Goal: Task Accomplishment & Management: Use online tool/utility

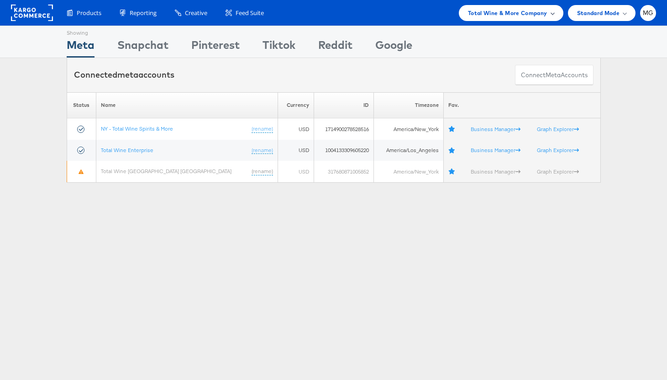
click at [487, 11] on span "Total Wine & More Company" at bounding box center [507, 13] width 79 height 10
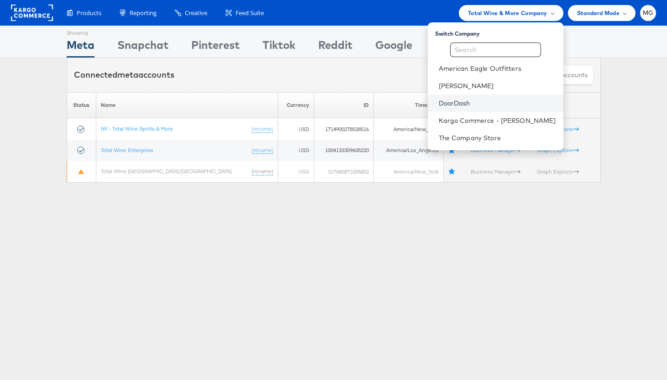
click at [462, 101] on link "DoorDash" at bounding box center [497, 103] width 117 height 9
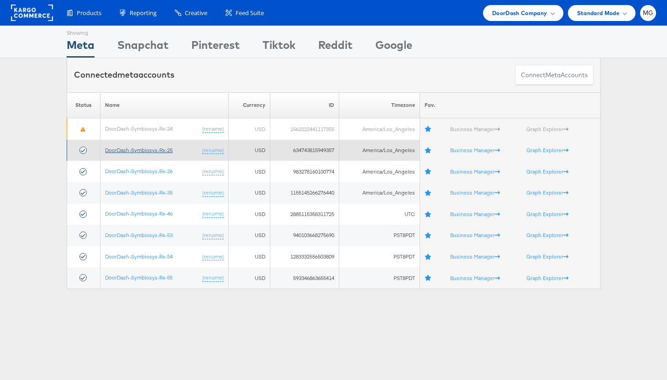
click at [168, 148] on link "DoorDash-Symbiosys-Rx-25" at bounding box center [139, 150] width 68 height 7
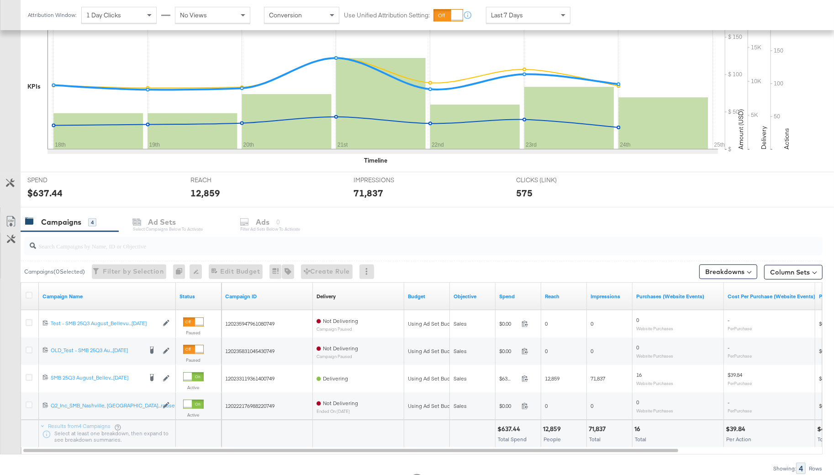
scroll to position [243, 0]
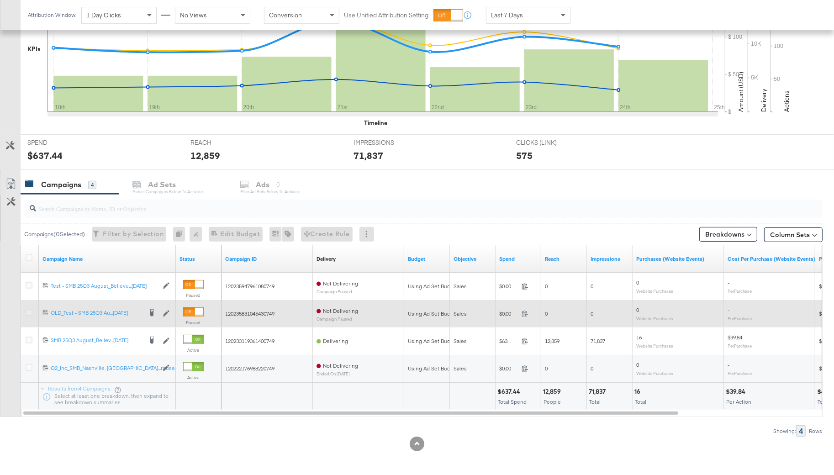
click at [30, 314] on icon at bounding box center [29, 312] width 7 height 7
click at [0, 0] on input "checkbox" at bounding box center [0, 0] width 0 height 0
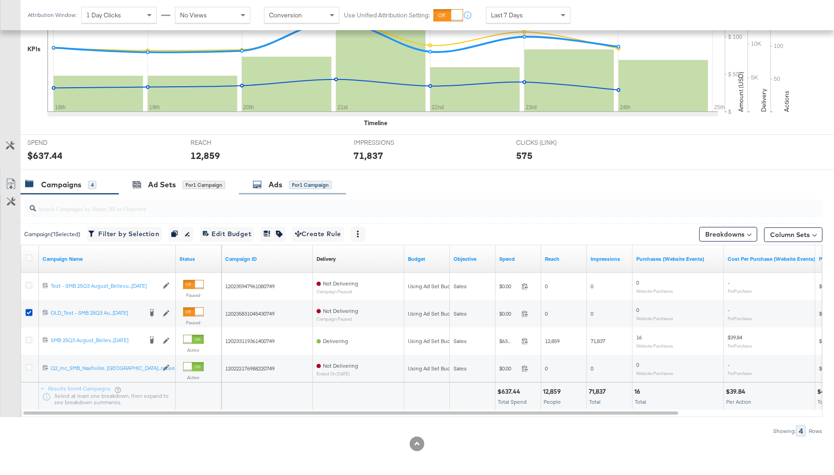
click at [282, 188] on div "Ads" at bounding box center [276, 185] width 14 height 11
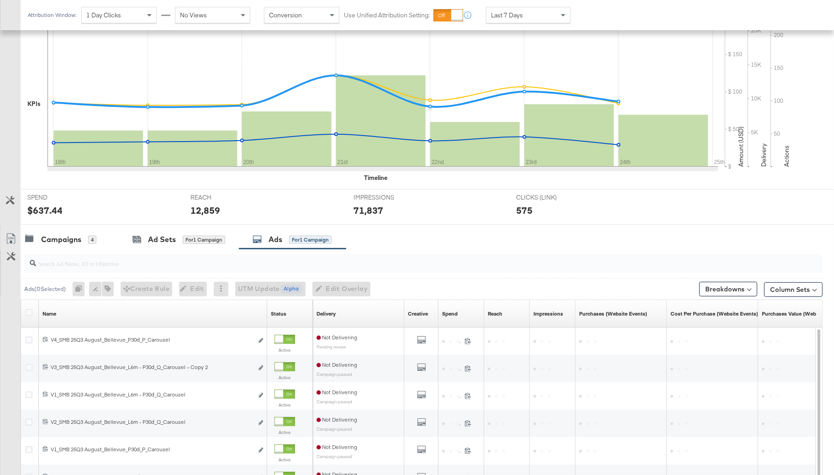
scroll to position [246, 0]
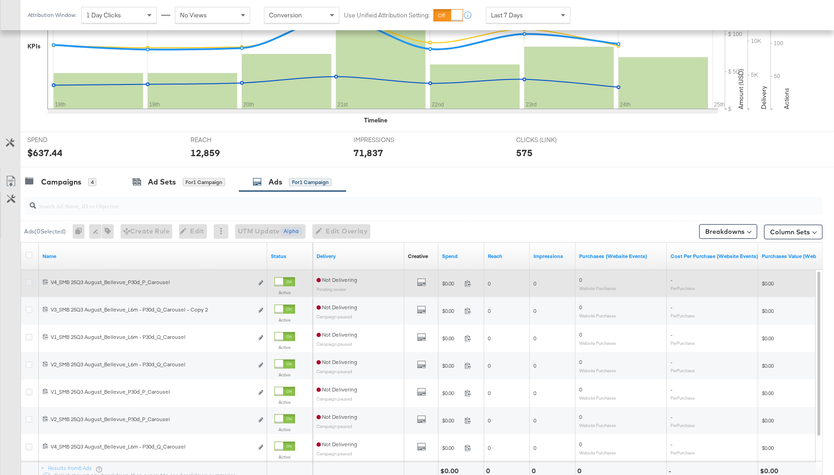
click at [31, 283] on icon at bounding box center [29, 282] width 7 height 7
click at [0, 0] on input "checkbox" at bounding box center [0, 0] width 0 height 0
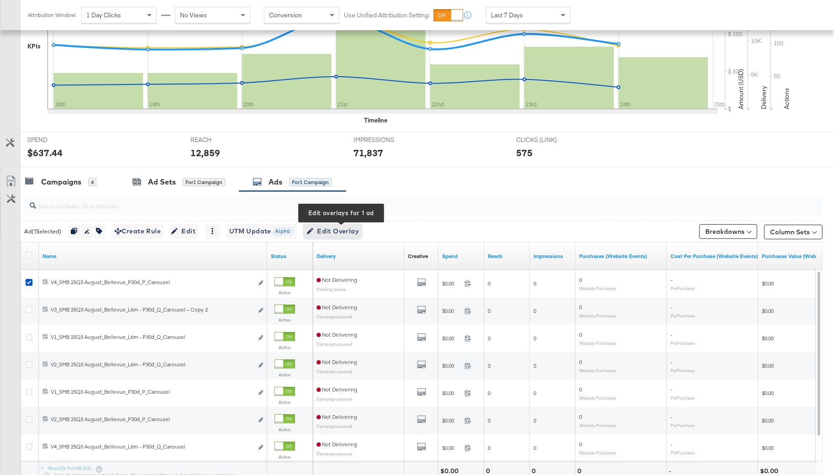
click at [344, 233] on span "Edit Overlay Edit overlays for 1 ad" at bounding box center [333, 231] width 53 height 11
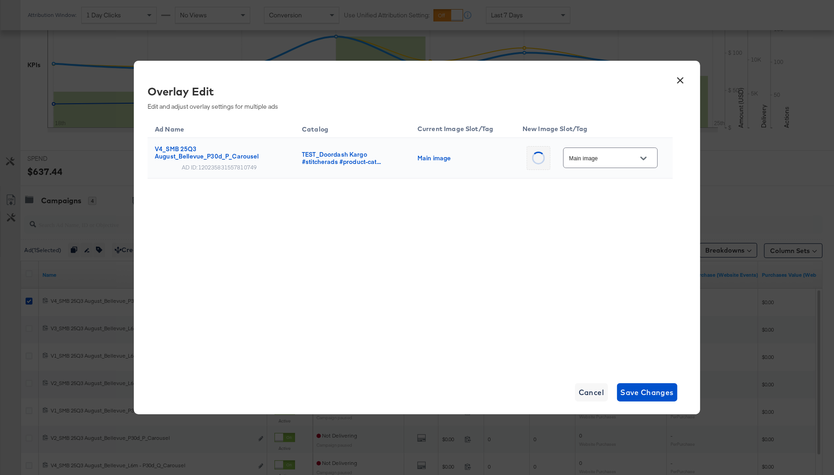
scroll to position [211, 0]
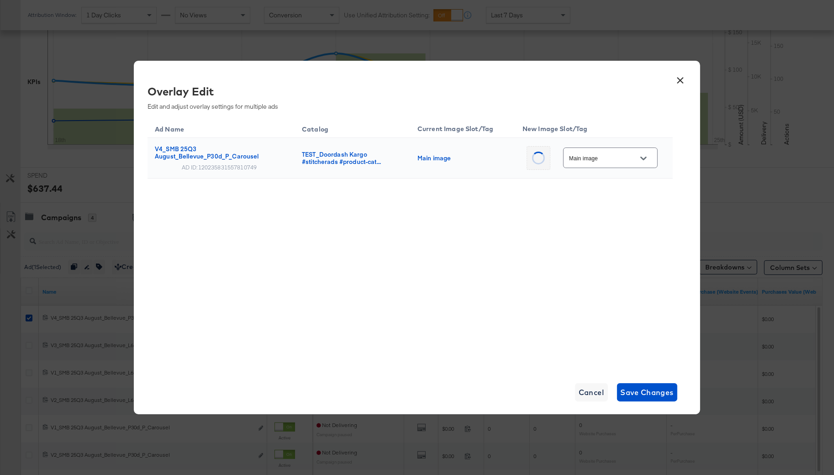
click at [619, 159] on input "Main image" at bounding box center [603, 158] width 72 height 11
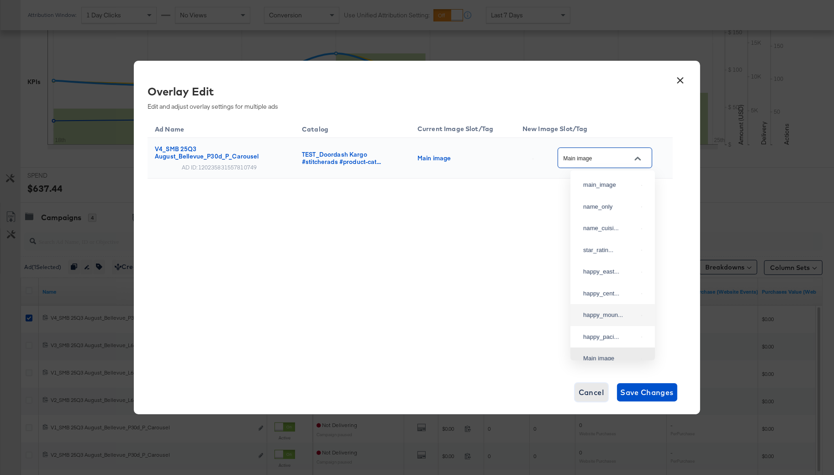
click at [589, 394] on span "Cancel" at bounding box center [592, 392] width 26 height 13
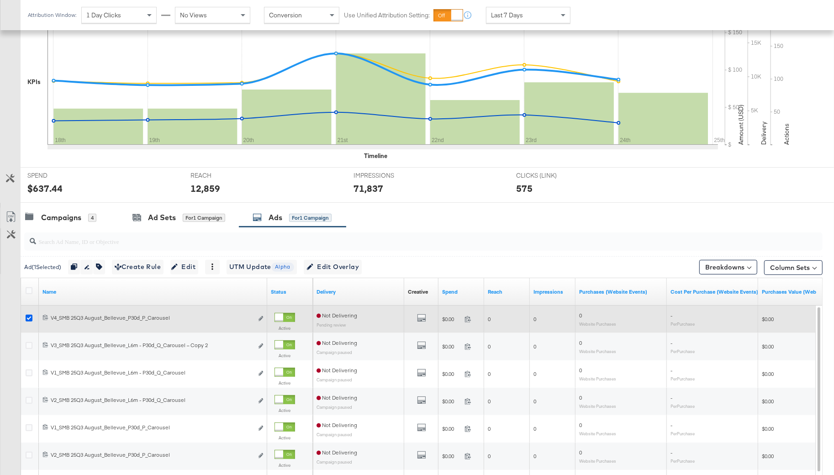
click at [28, 315] on icon at bounding box center [29, 318] width 7 height 7
click at [0, 0] on input "checkbox" at bounding box center [0, 0] width 0 height 0
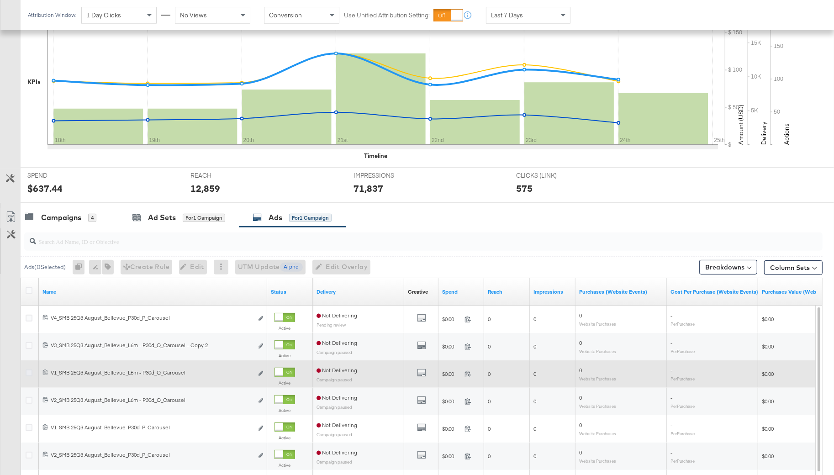
click at [26, 370] on icon at bounding box center [29, 373] width 7 height 7
click at [0, 0] on input "checkbox" at bounding box center [0, 0] width 0 height 0
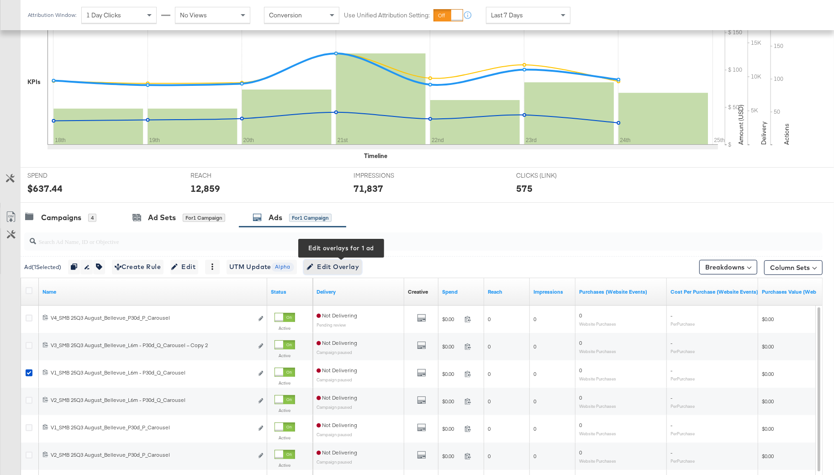
click at [313, 266] on icon "button" at bounding box center [310, 267] width 6 height 6
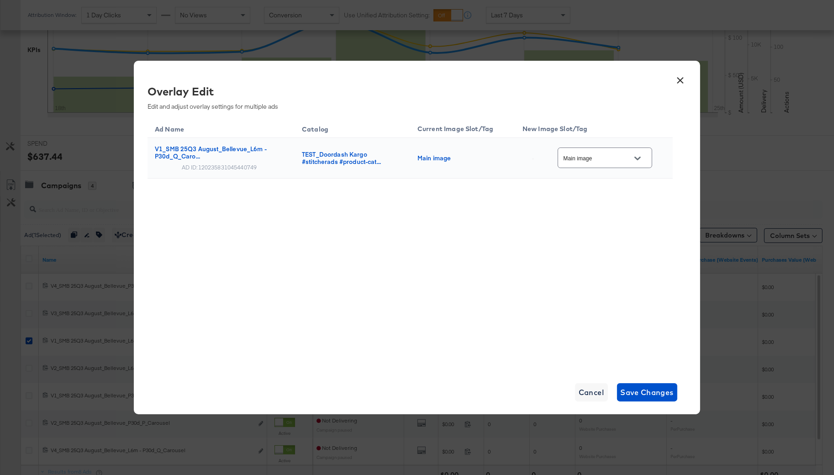
scroll to position [244, 0]
click at [594, 159] on input "Main image" at bounding box center [598, 158] width 72 height 11
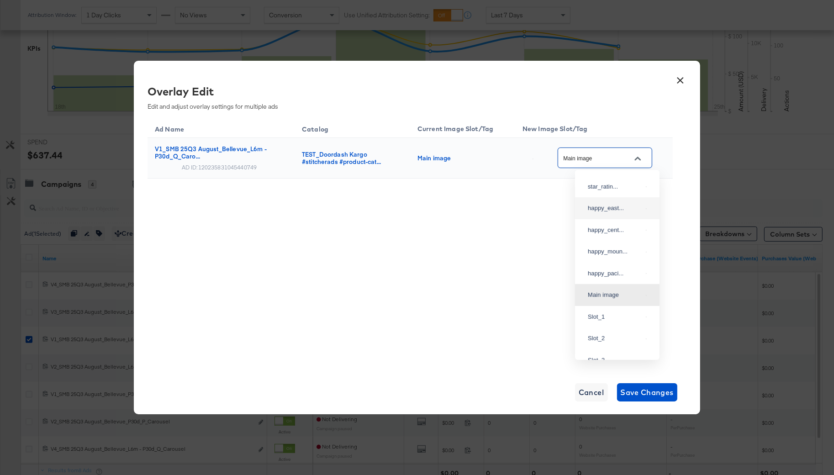
scroll to position [64, 0]
click at [613, 212] on div "happy_east..." at bounding box center [615, 206] width 54 height 9
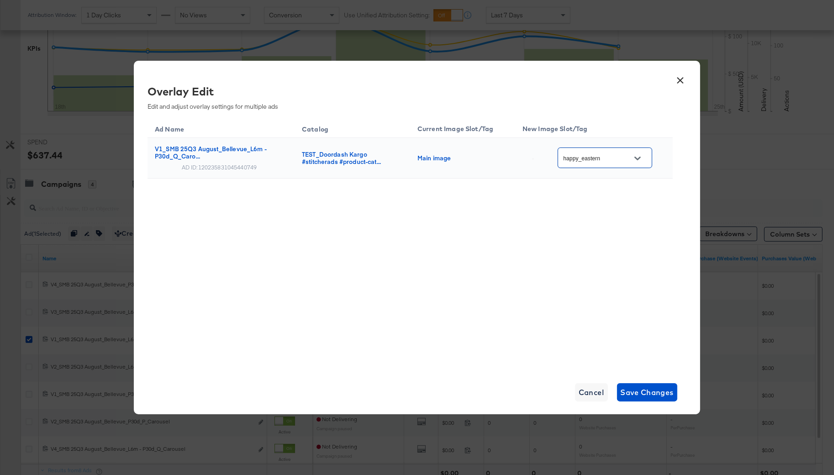
click at [603, 157] on input "happy_eastern" at bounding box center [598, 158] width 72 height 11
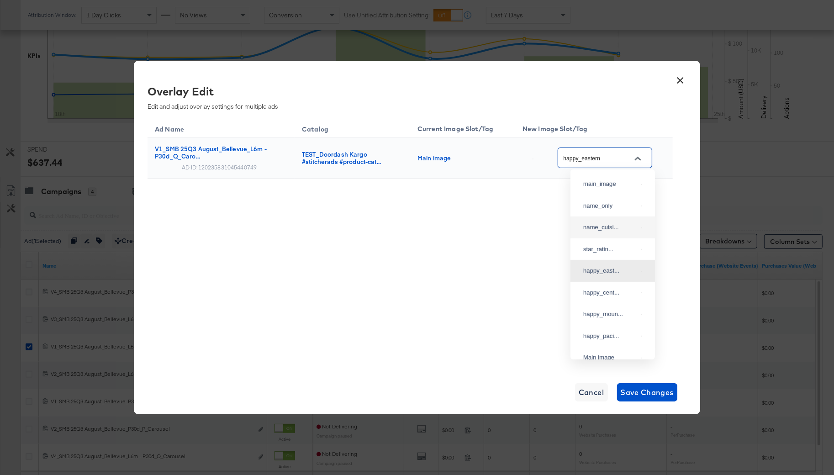
scroll to position [236, 0]
click at [614, 206] on div "name_only" at bounding box center [610, 206] width 54 height 9
type input "name_only"
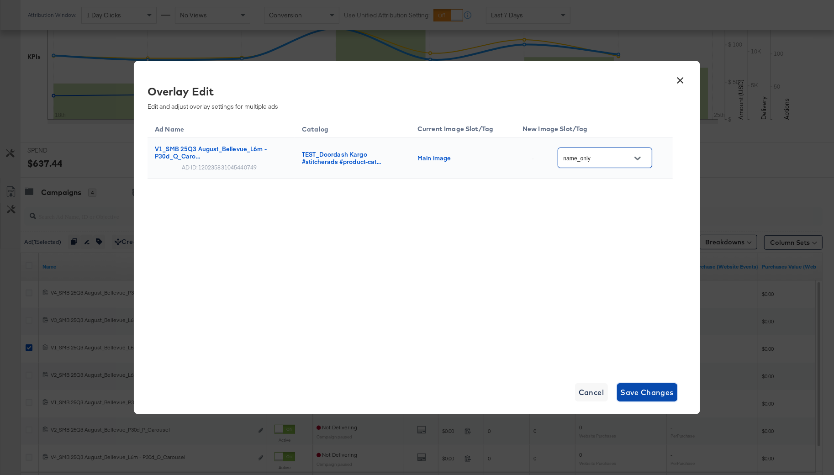
click at [642, 392] on span "Save Changes" at bounding box center [647, 392] width 53 height 13
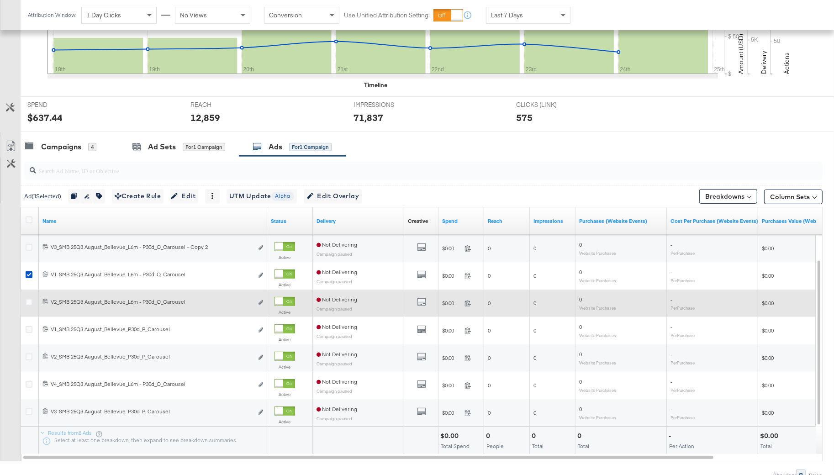
scroll to position [326, 0]
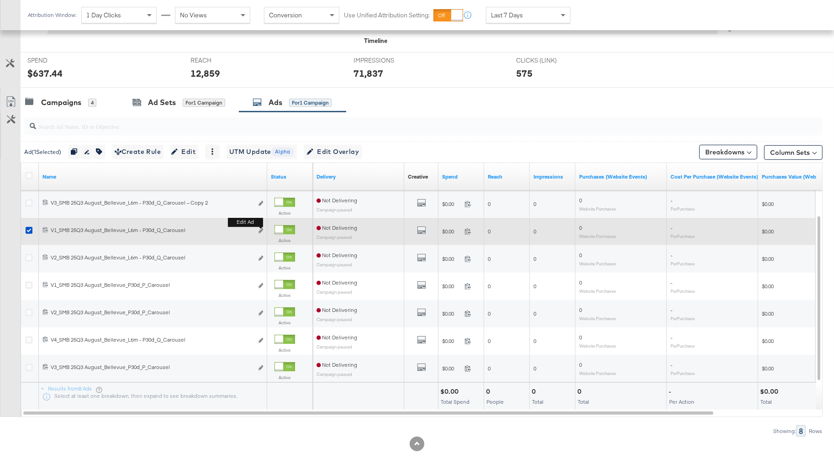
click at [261, 227] on button "Edit ad" at bounding box center [260, 232] width 5 height 10
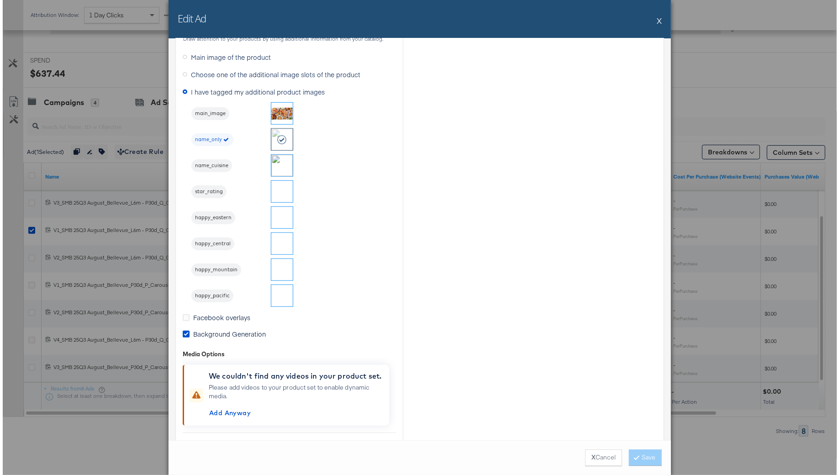
scroll to position [812, 0]
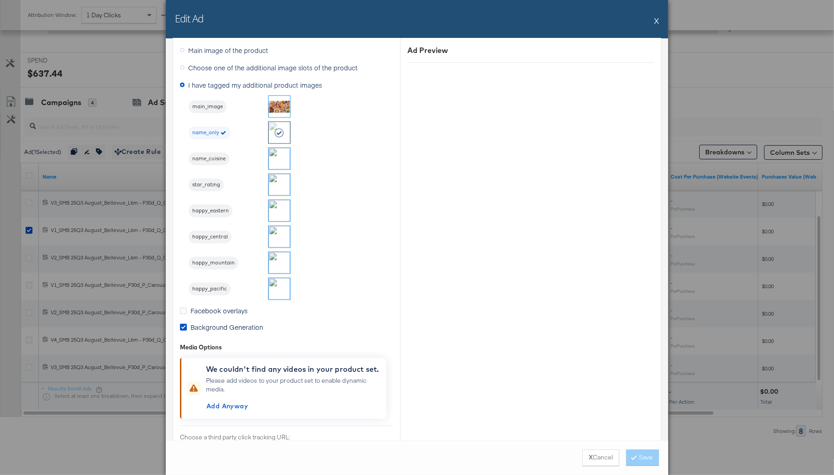
click at [667, 16] on div "Edit Ad X" at bounding box center [417, 19] width 503 height 38
click at [663, 16] on div "Edit Ad X" at bounding box center [417, 19] width 503 height 38
click at [657, 17] on button "X" at bounding box center [656, 20] width 5 height 18
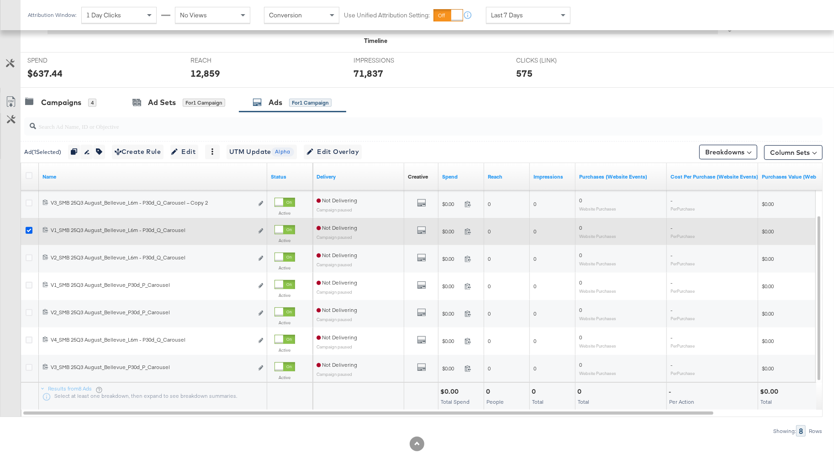
click at [27, 228] on icon at bounding box center [29, 230] width 7 height 7
click at [0, 0] on input "checkbox" at bounding box center [0, 0] width 0 height 0
